Goal: Register for event/course

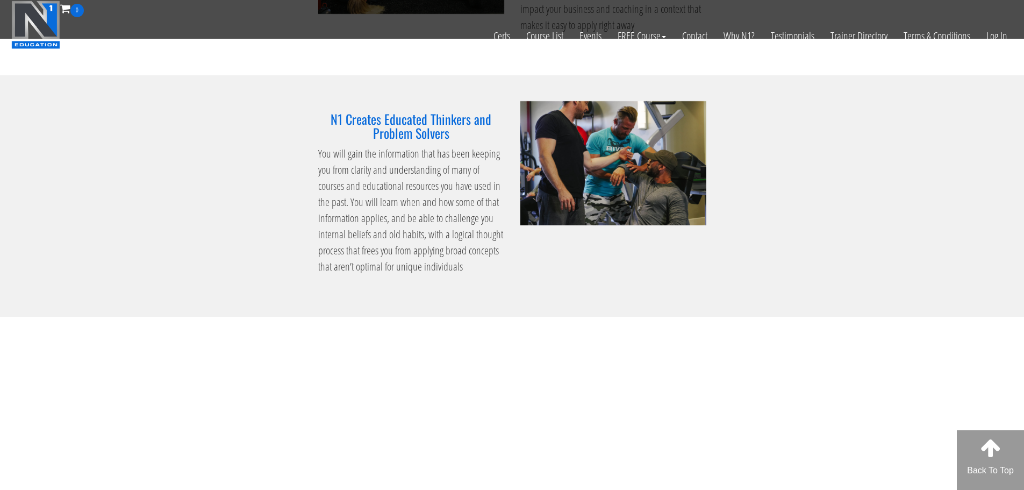
scroll to position [1076, 0]
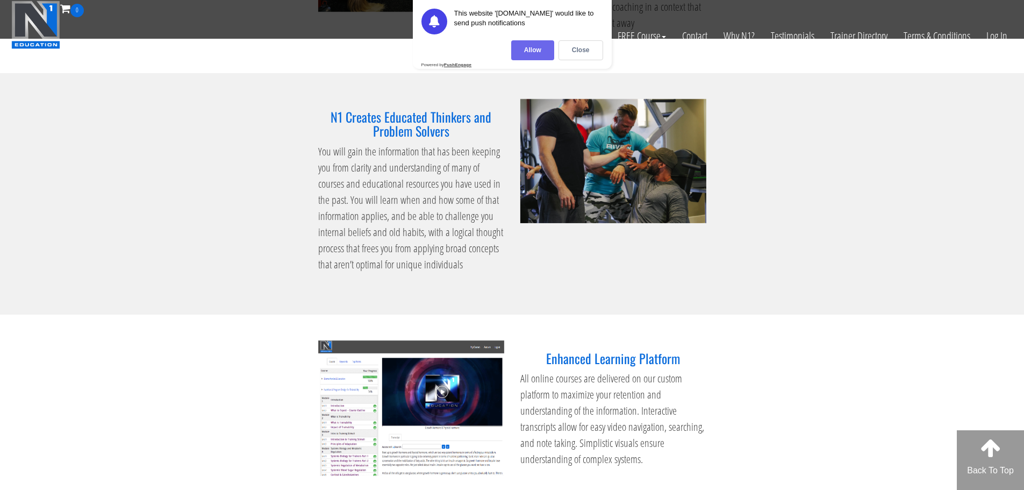
click at [533, 54] on div "Allow" at bounding box center [532, 50] width 43 height 20
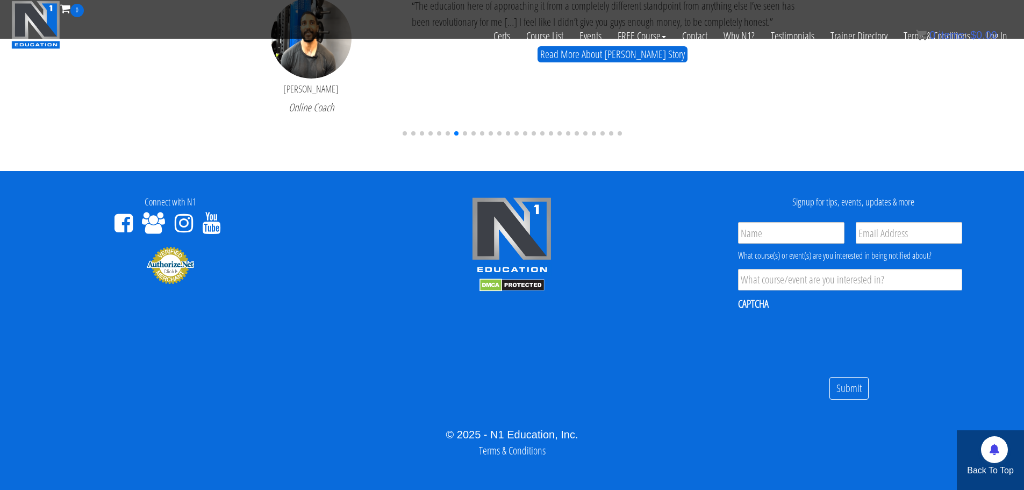
scroll to position [2650, 0]
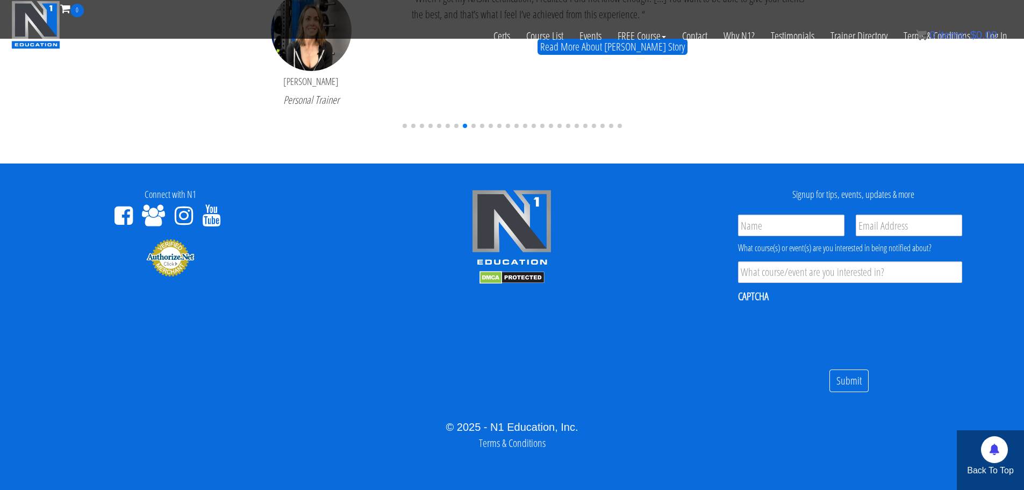
click at [573, 126] on div at bounding box center [513, 124] width 620 height 16
click at [575, 125] on span "Go to slide 21" at bounding box center [577, 126] width 4 height 4
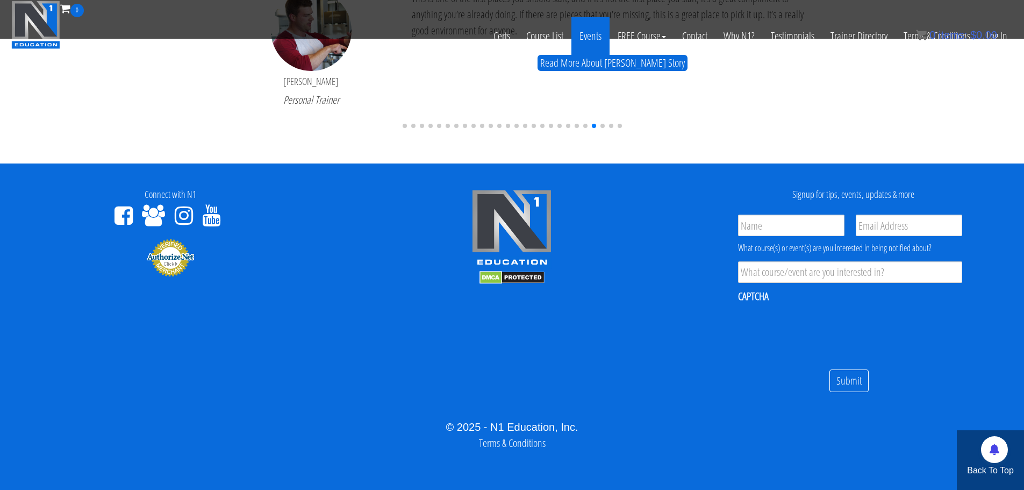
click at [592, 32] on link "Events" at bounding box center [591, 36] width 38 height 38
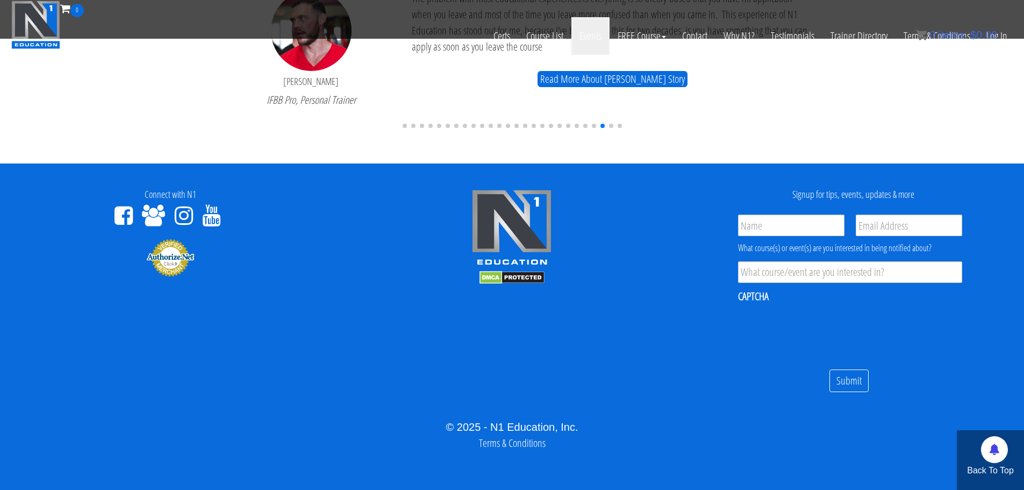
scroll to position [2435, 0]
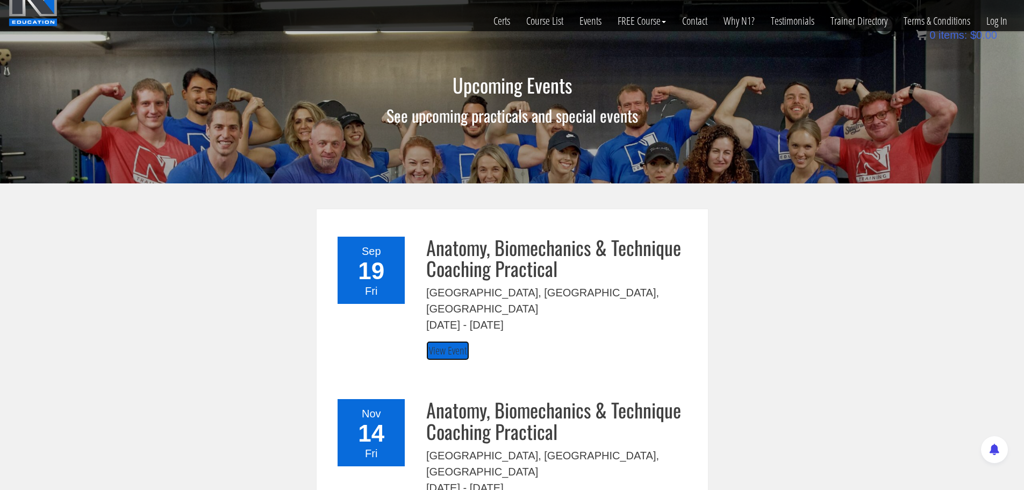
scroll to position [1, 0]
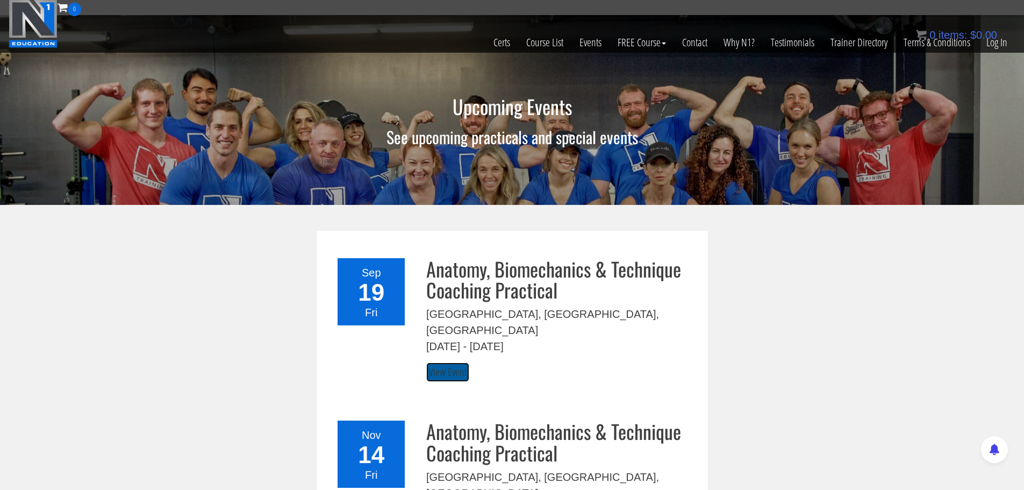
click at [438, 362] on link "View Event" at bounding box center [447, 372] width 43 height 20
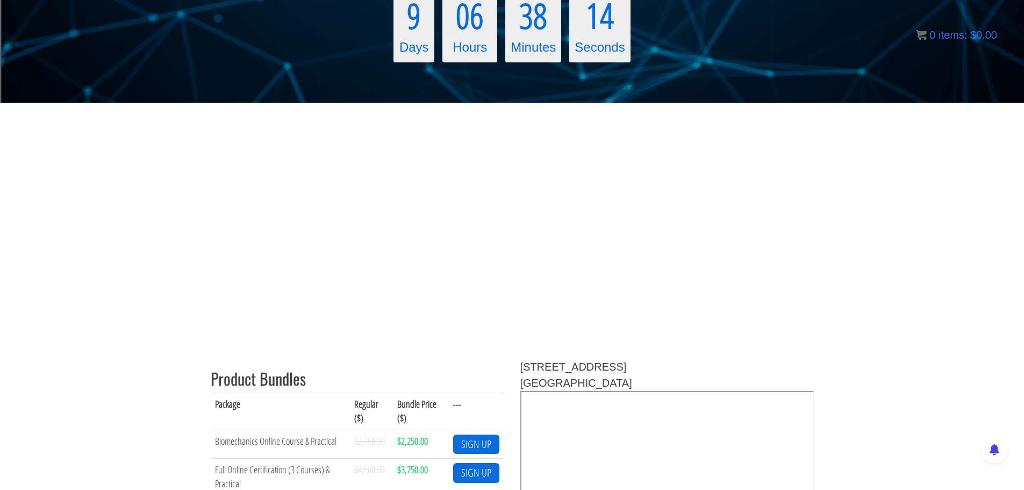
scroll to position [176, 0]
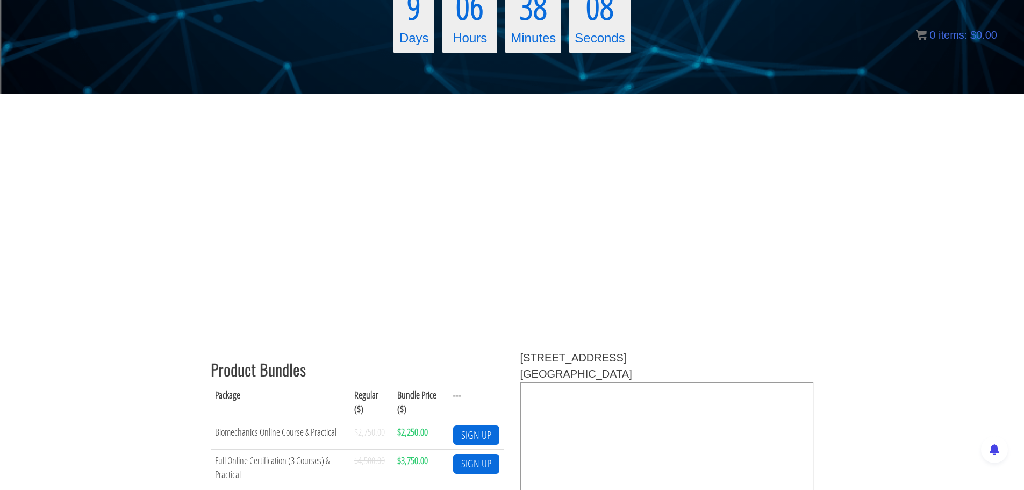
drag, startPoint x: 653, startPoint y: 363, endPoint x: 521, endPoint y: 354, distance: 132.6
click at [521, 354] on div "5455 Spine Road, Unit G" at bounding box center [668, 358] width 294 height 16
drag, startPoint x: 632, startPoint y: 374, endPoint x: 592, endPoint y: 366, distance: 41.2
click at [521, 359] on div "5455 Spine Road, Unit G Boulder, , CO 80301" at bounding box center [668, 366] width 294 height 32
copy div "5455 Spine Road, Unit G Boulder, , CO 80301"
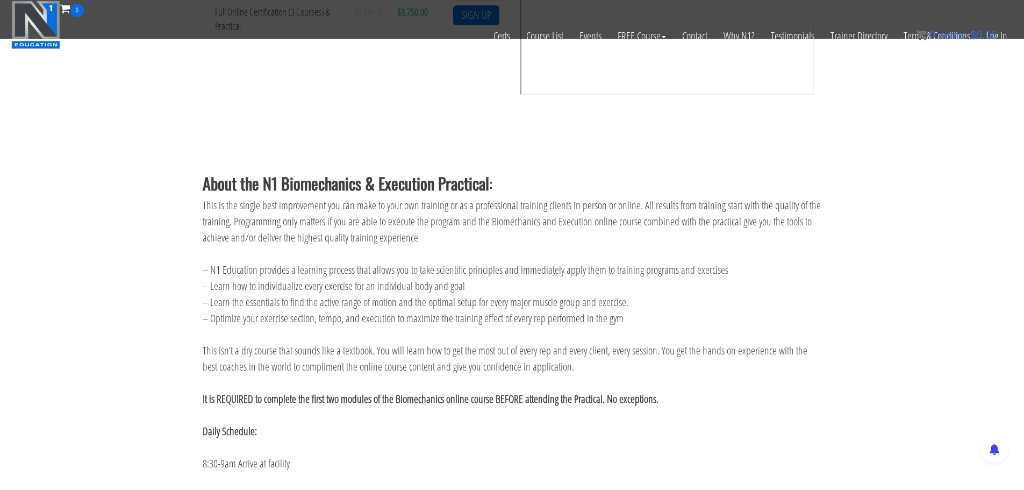
scroll to position [230, 0]
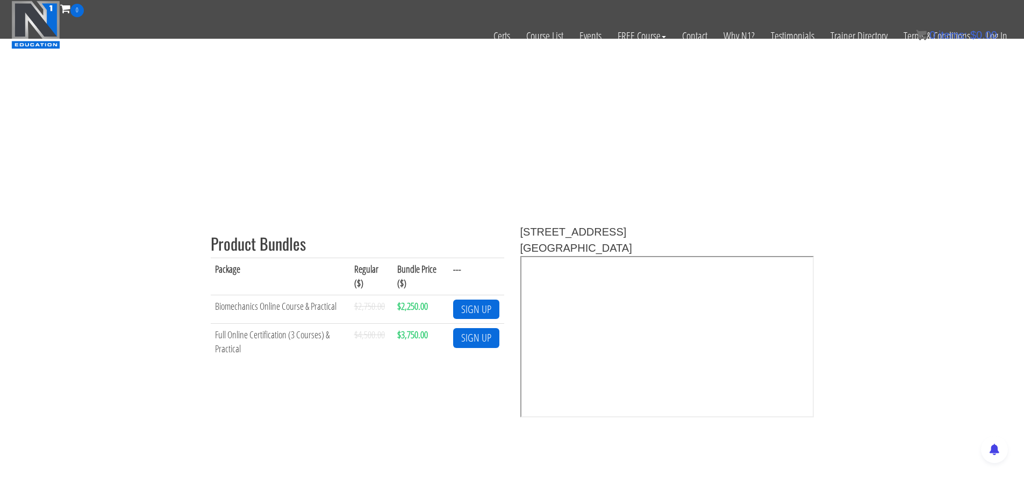
copy div "5455 Spine Road, Unit G Boulder, , CO 80301"
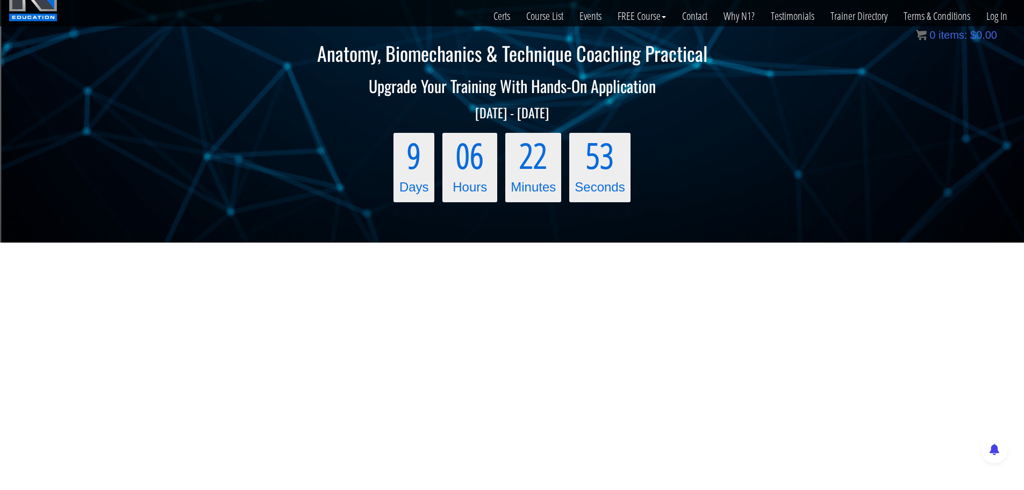
scroll to position [0, 0]
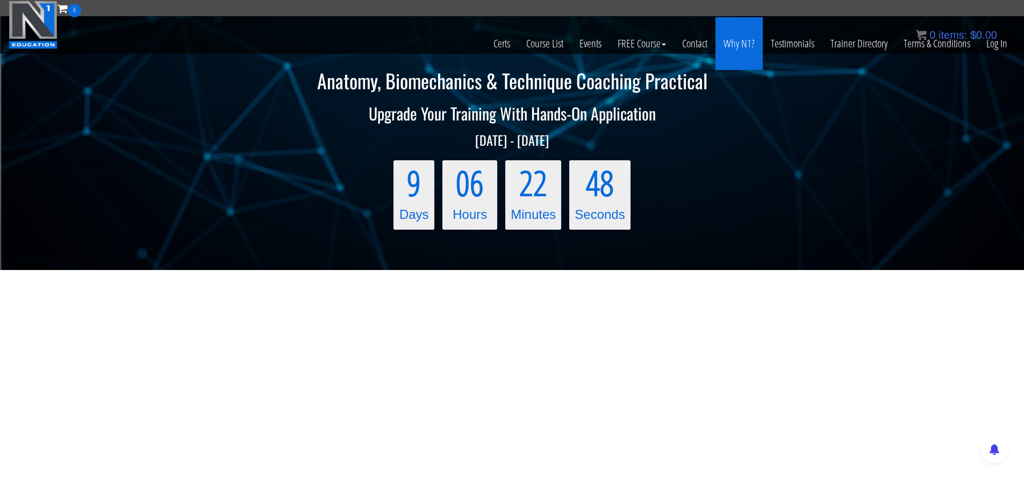
click at [740, 39] on link "Why N1?" at bounding box center [739, 43] width 47 height 53
click at [738, 42] on link "Why N1?" at bounding box center [739, 43] width 47 height 53
